Goal: Task Accomplishment & Management: Use online tool/utility

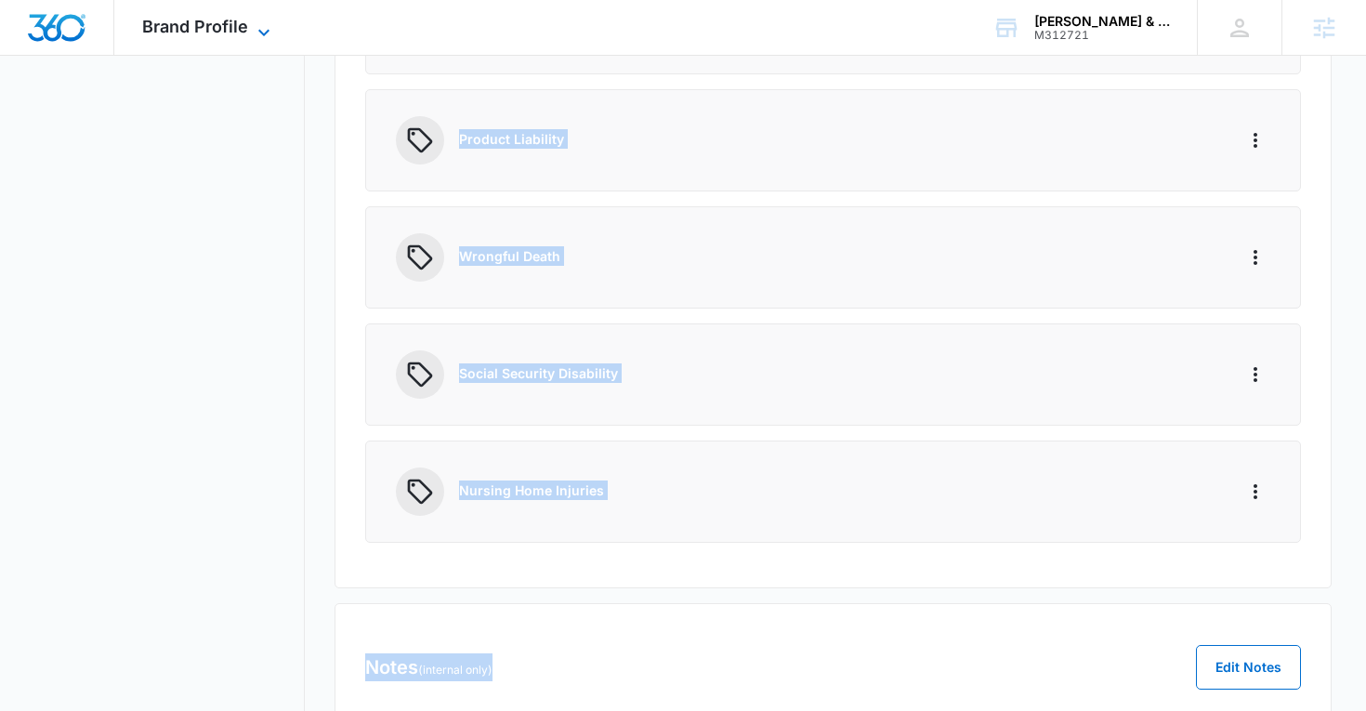
click at [211, 29] on span "Brand Profile" at bounding box center [195, 27] width 106 height 20
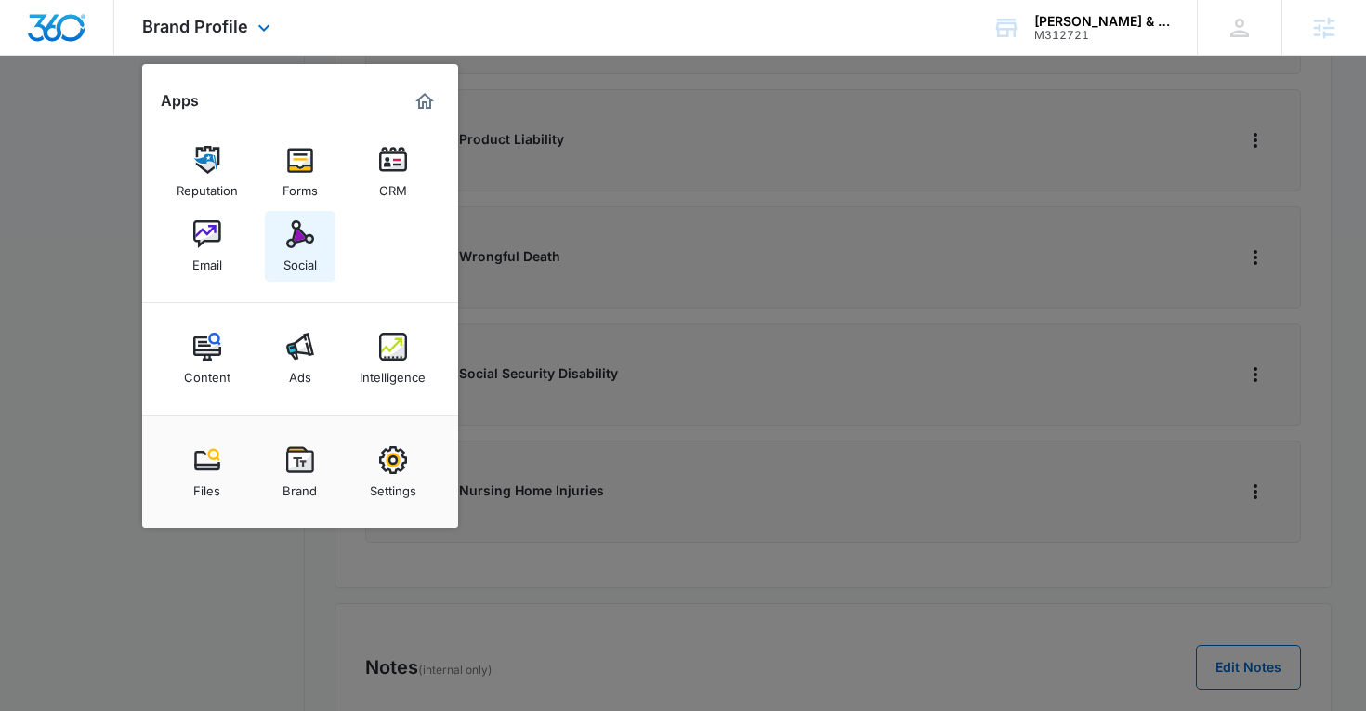
click at [286, 246] on img at bounding box center [300, 234] width 28 height 28
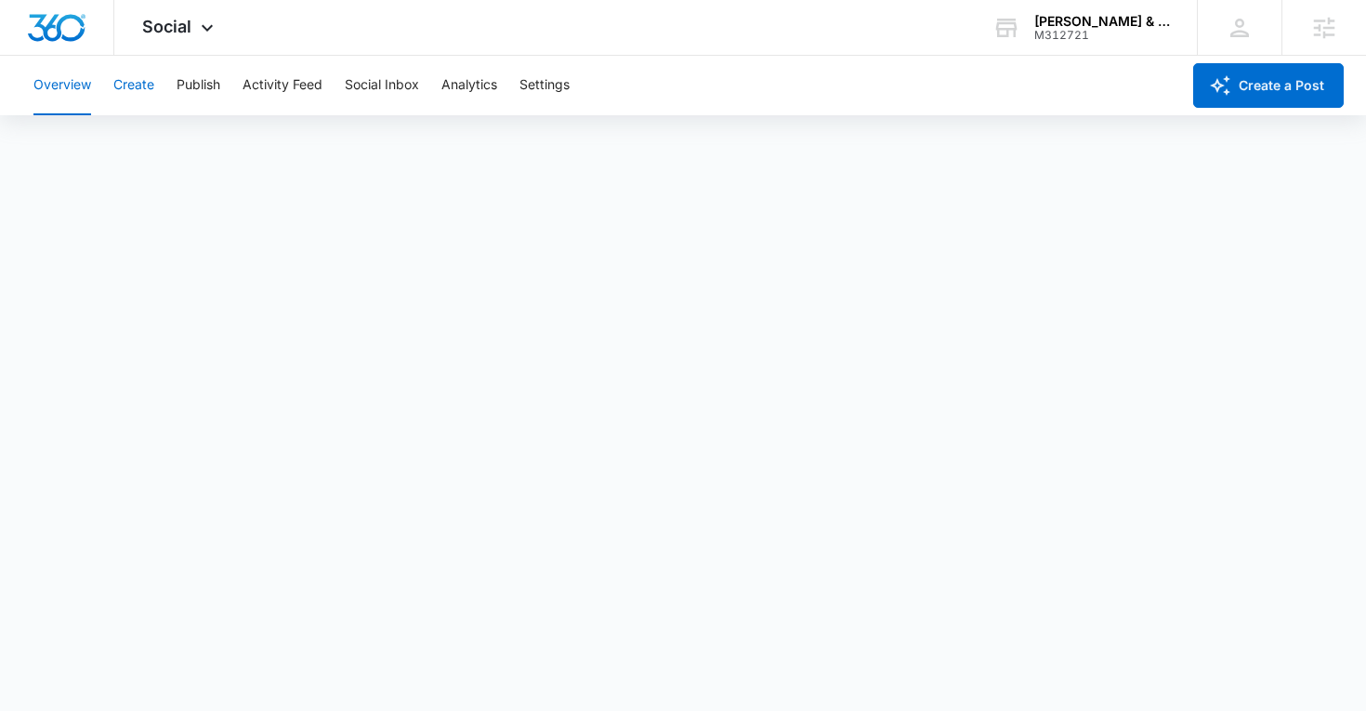
click at [125, 94] on button "Create" at bounding box center [133, 85] width 41 height 59
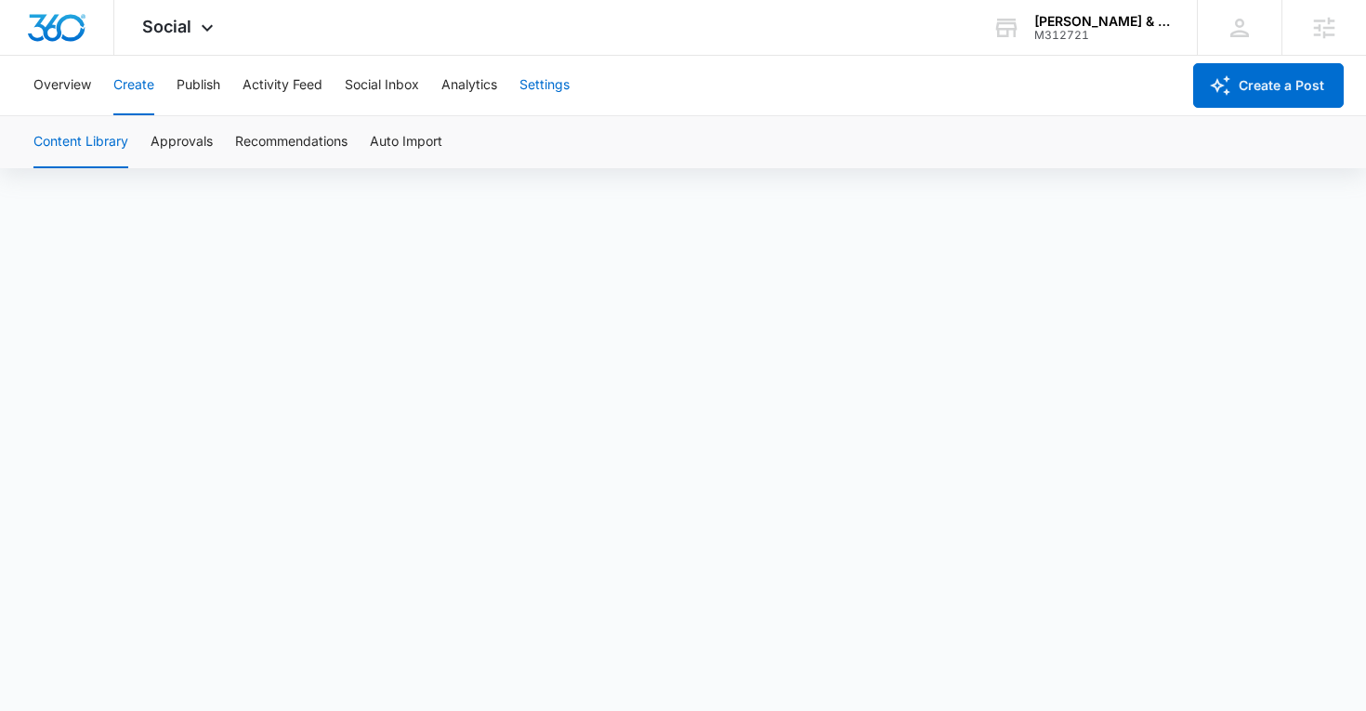
click at [545, 79] on button "Settings" at bounding box center [544, 85] width 50 height 59
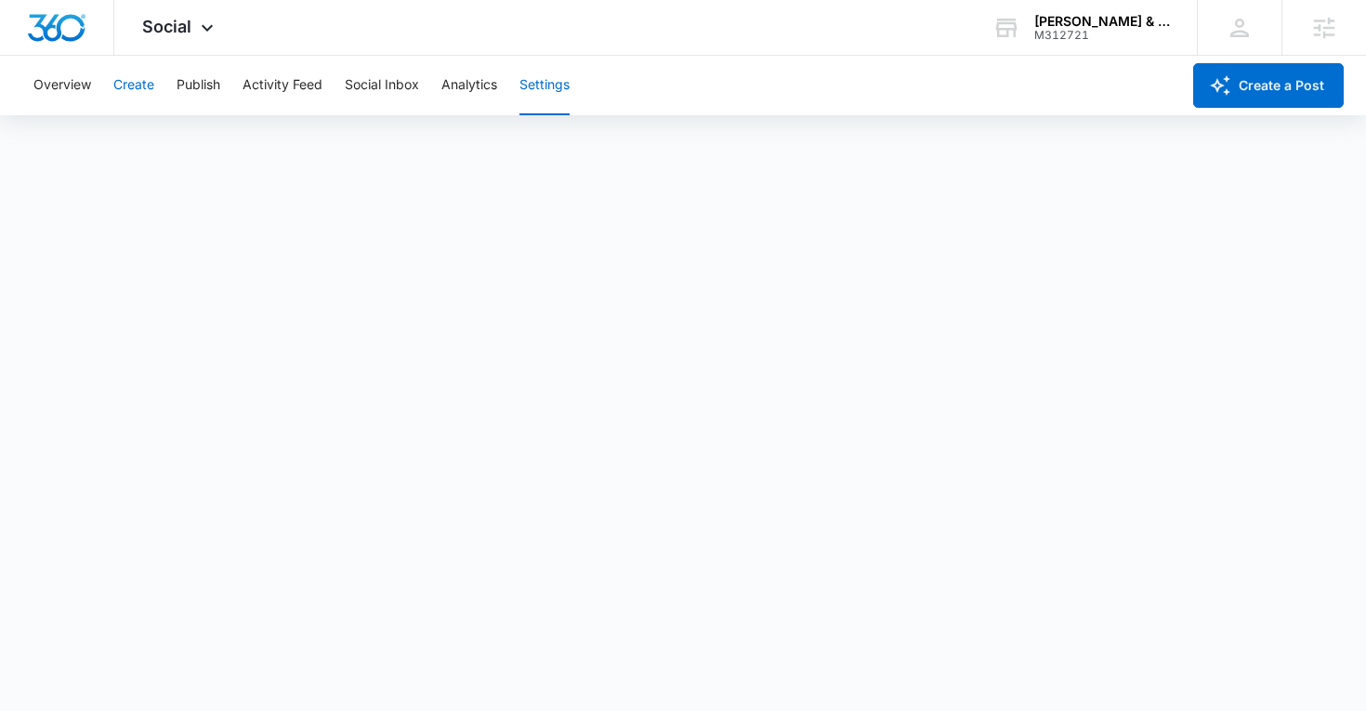
click at [150, 84] on button "Create" at bounding box center [133, 85] width 41 height 59
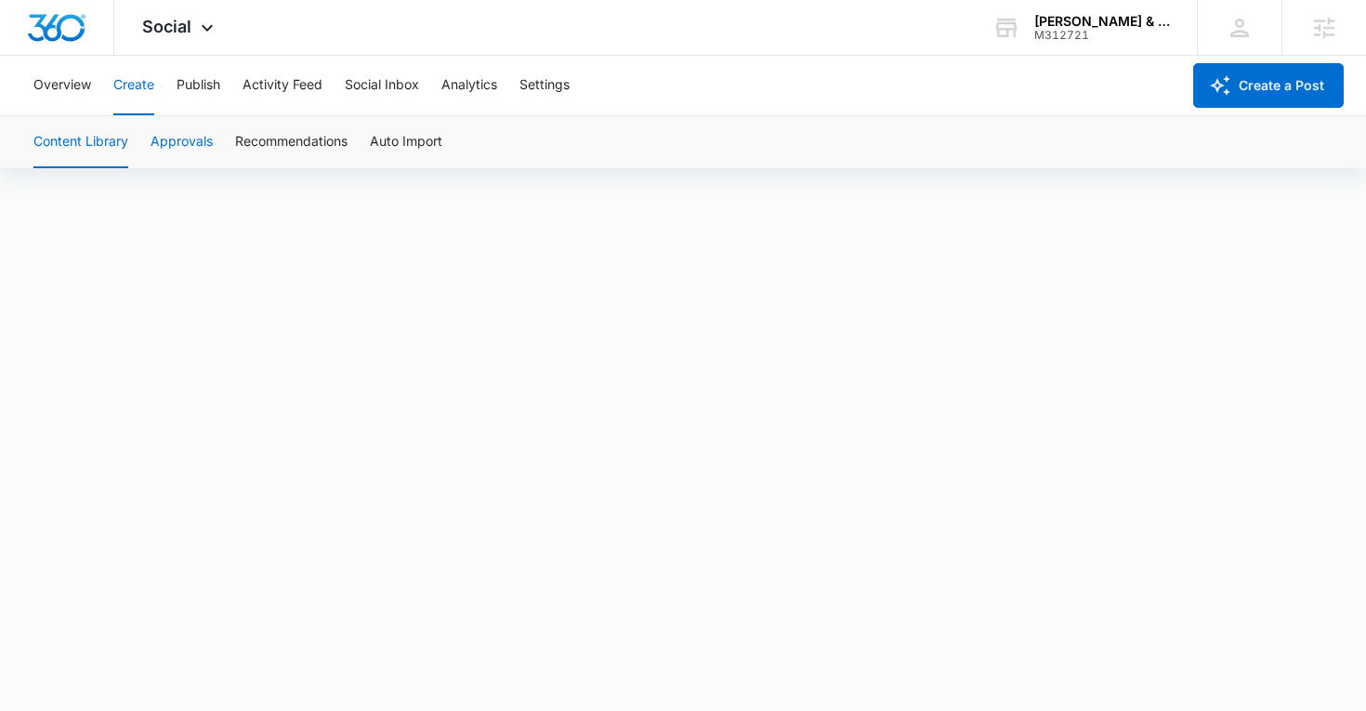
click at [178, 140] on button "Approvals" at bounding box center [182, 142] width 62 height 52
click at [93, 146] on button "Content Library" at bounding box center [80, 142] width 95 height 52
click at [204, 132] on button "Approvals" at bounding box center [182, 142] width 62 height 52
